Goal: Information Seeking & Learning: Learn about a topic

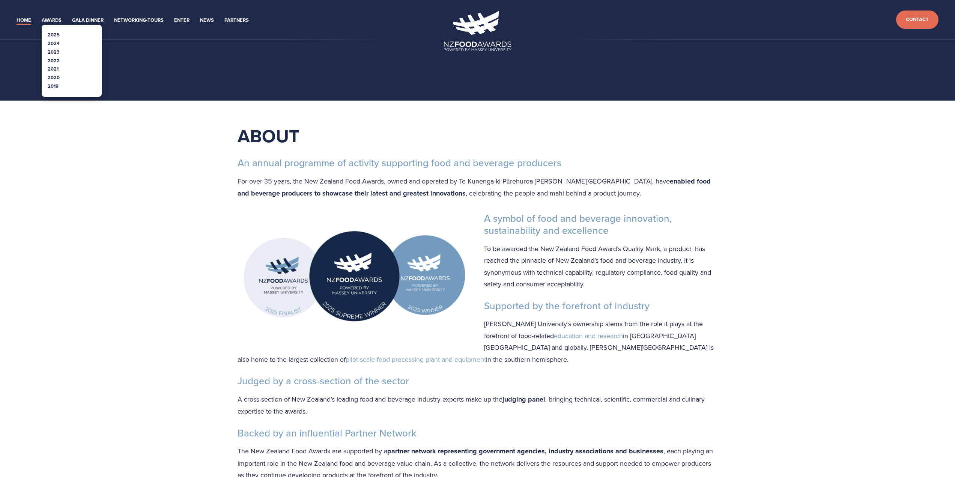
click at [51, 43] on link "2024" at bounding box center [54, 43] width 12 height 7
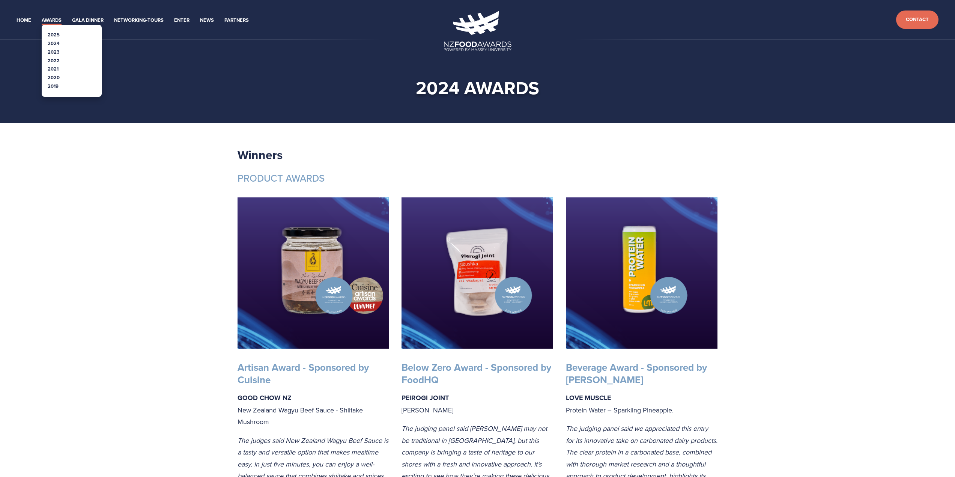
click at [53, 50] on link "2023" at bounding box center [54, 51] width 12 height 7
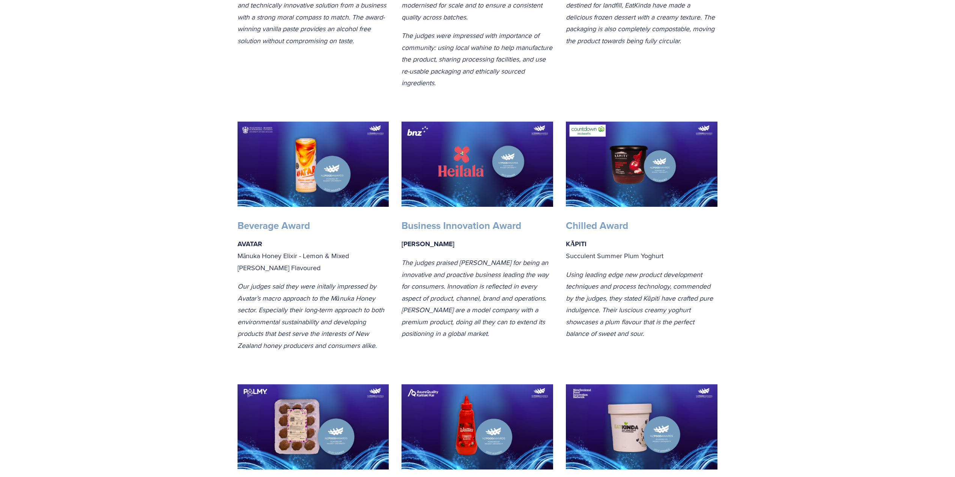
scroll to position [413, 0]
